Goal: Task Accomplishment & Management: Manage account settings

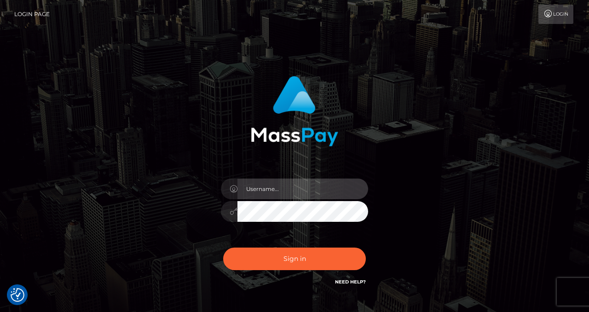
click at [262, 194] on input "text" at bounding box center [302, 188] width 131 height 21
type input "izabela.throne"
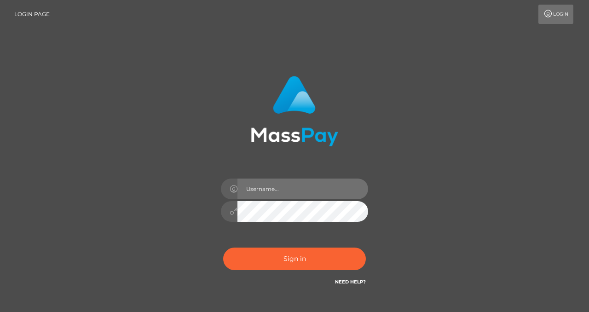
click at [271, 193] on input "text" at bounding box center [302, 188] width 131 height 21
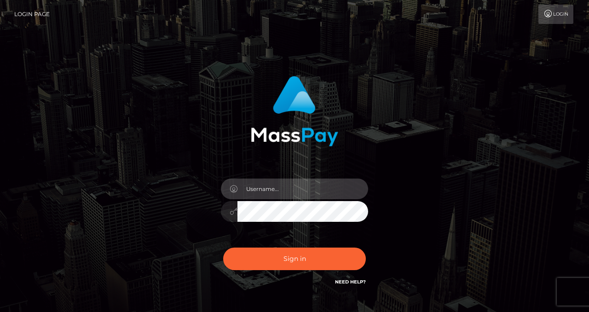
click at [271, 193] on input "text" at bounding box center [302, 188] width 131 height 21
checkbox input "true"
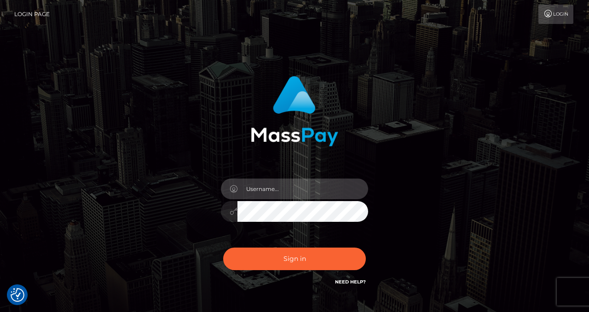
type input "izabela.throne"
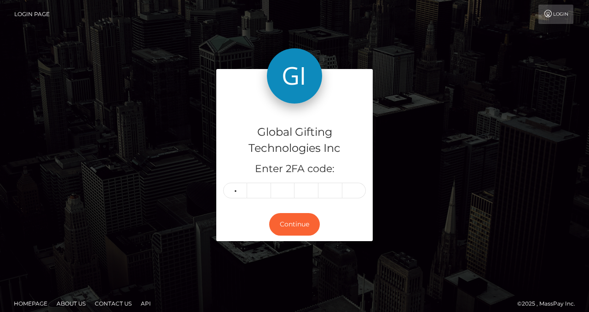
type input "7"
type input "0"
type input "4"
type input "1"
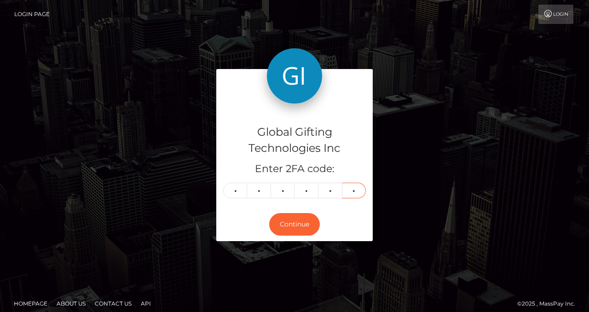
type input "9"
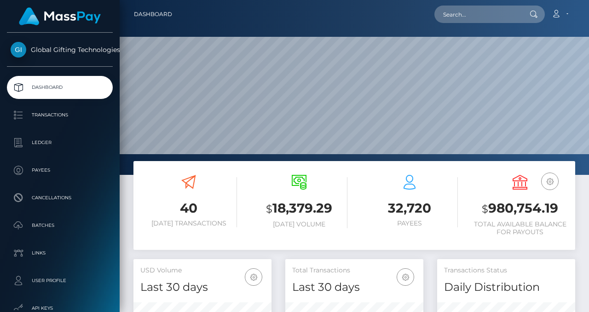
scroll to position [163, 138]
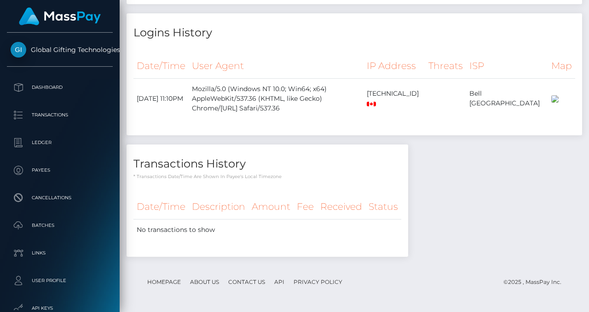
scroll to position [1307, 0]
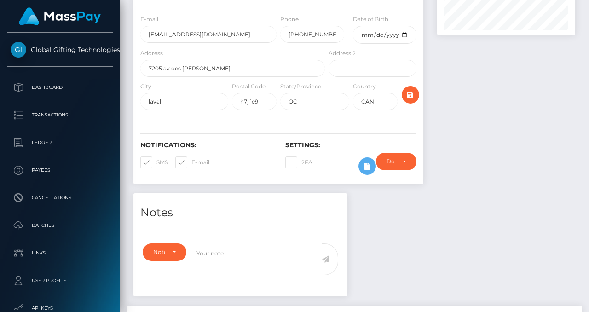
scroll to position [0, 0]
